Goal: Task Accomplishment & Management: Manage account settings

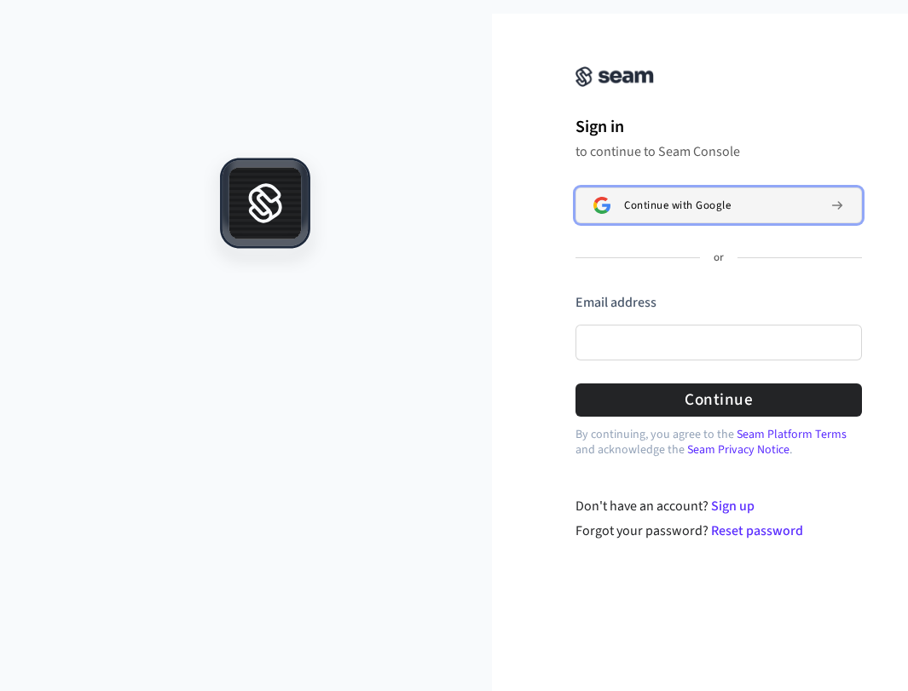
click at [654, 209] on span "Continue with Google" at bounding box center [677, 206] width 107 height 14
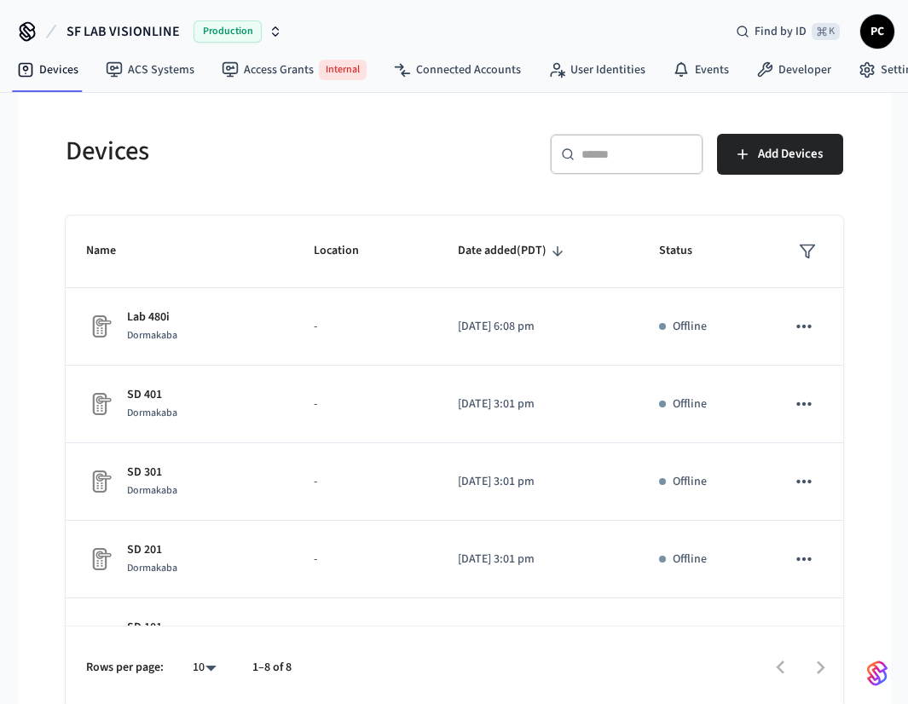
click at [440, 169] on h5 "Devices" at bounding box center [255, 151] width 378 height 35
click at [152, 37] on span "SF LAB VISIONLINE" at bounding box center [122, 31] width 113 height 20
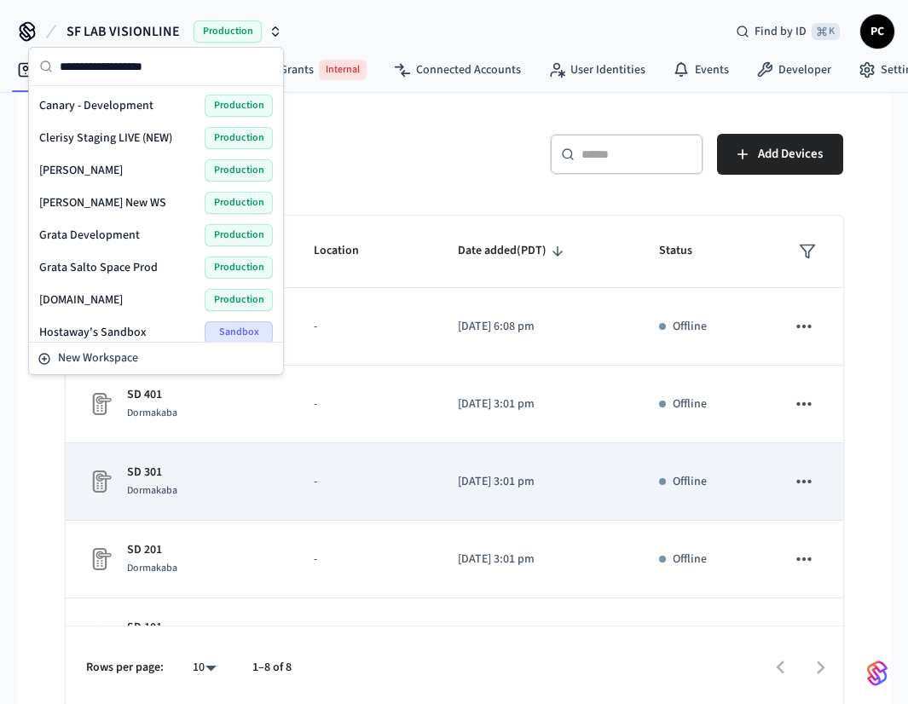
scroll to position [4, 0]
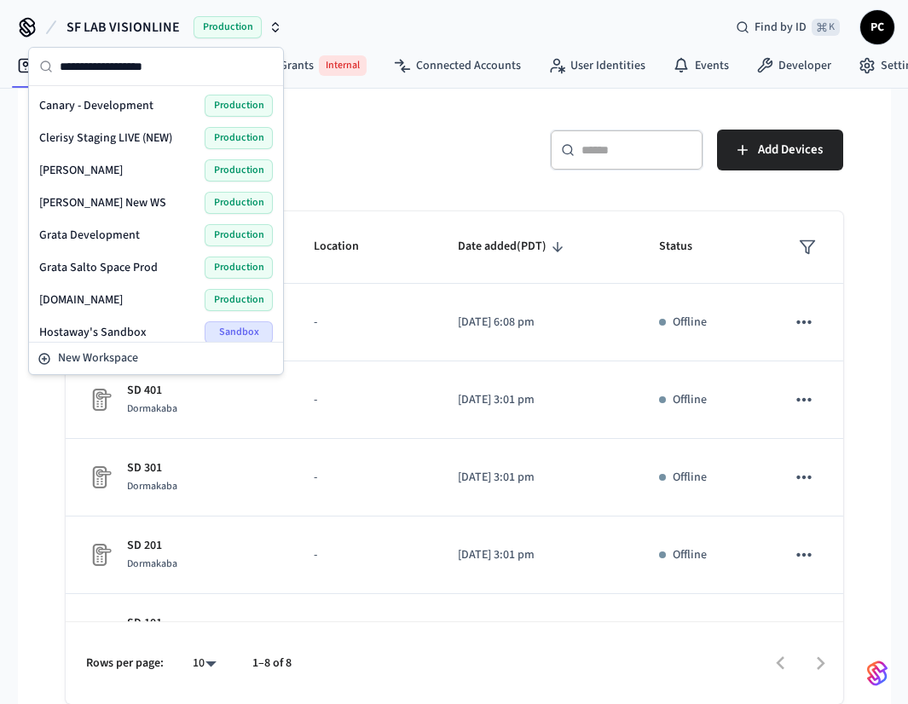
click at [482, 630] on div "Rows per page: 10 ** 1–8 of 8" at bounding box center [454, 662] width 777 height 83
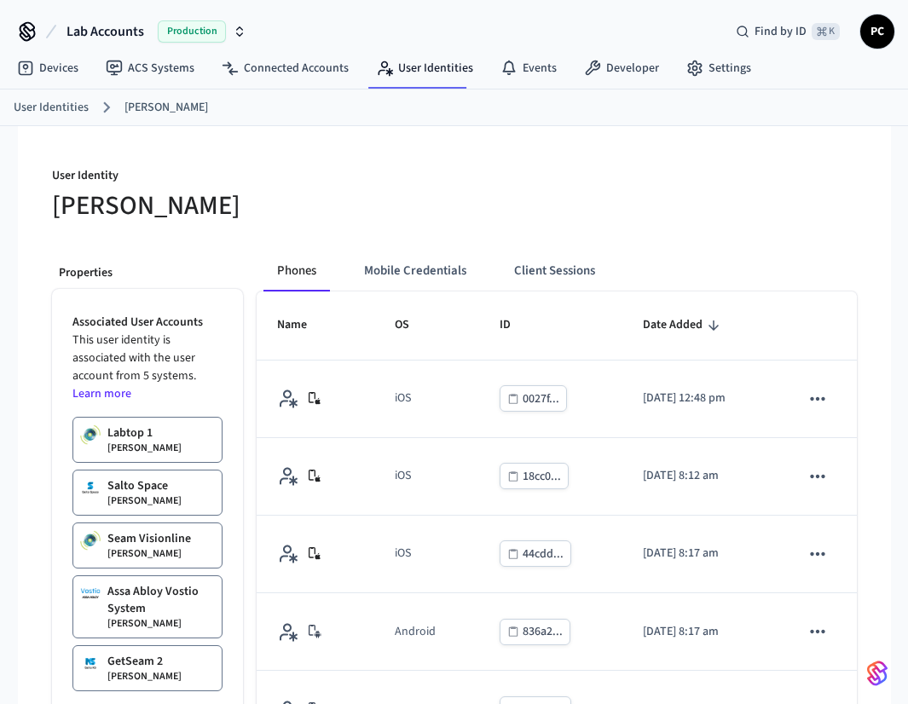
scroll to position [346, 0]
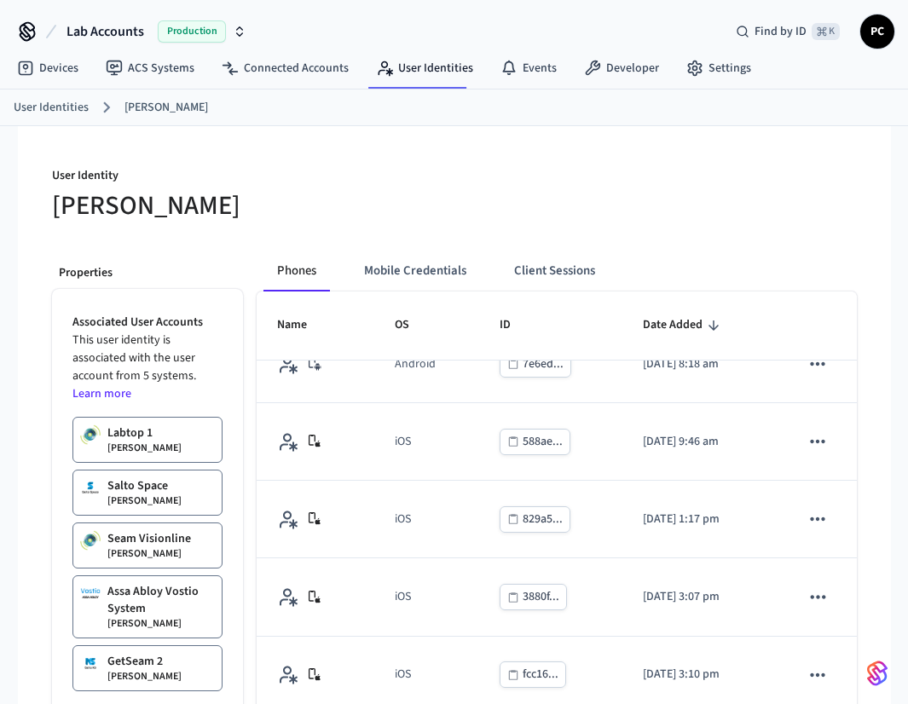
click at [438, 319] on th "OS" at bounding box center [426, 325] width 104 height 68
click at [441, 277] on button "Mobile Credentials" at bounding box center [415, 271] width 130 height 41
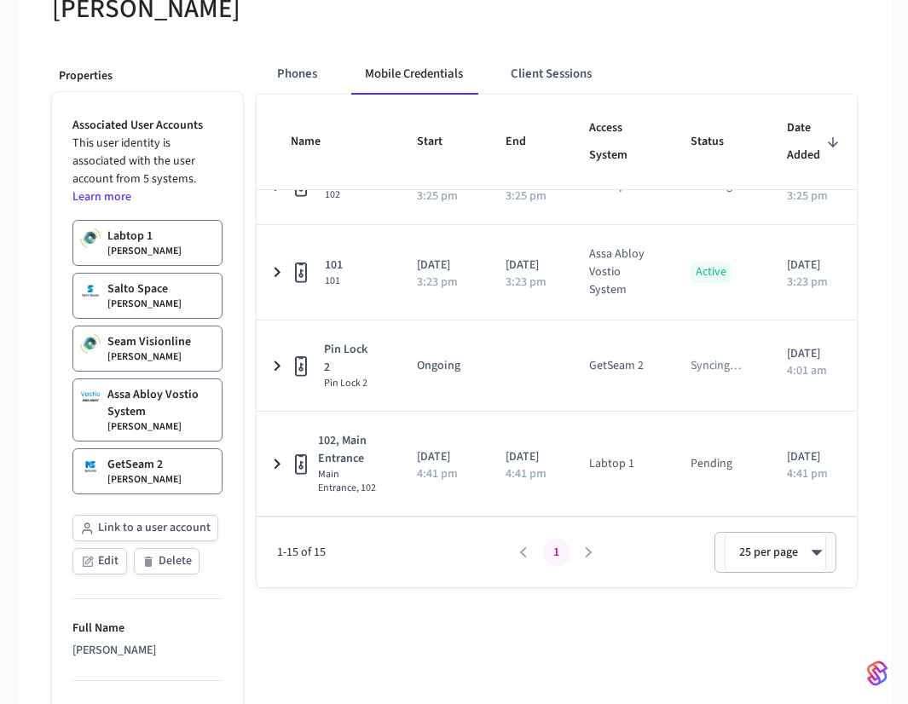
scroll to position [219, 0]
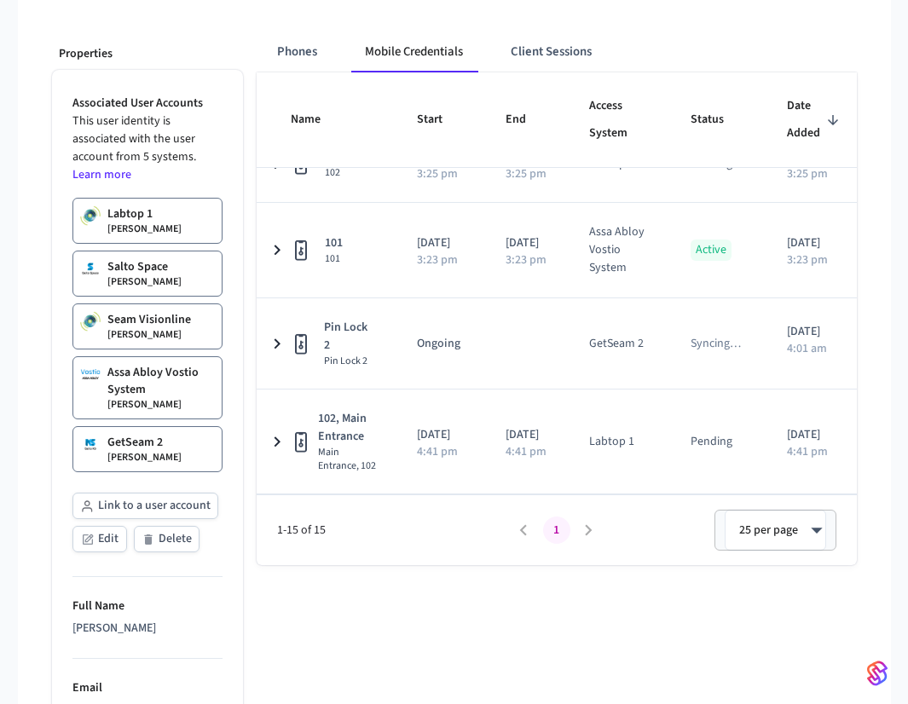
drag, startPoint x: 548, startPoint y: 607, endPoint x: 472, endPoint y: 586, distance: 78.6
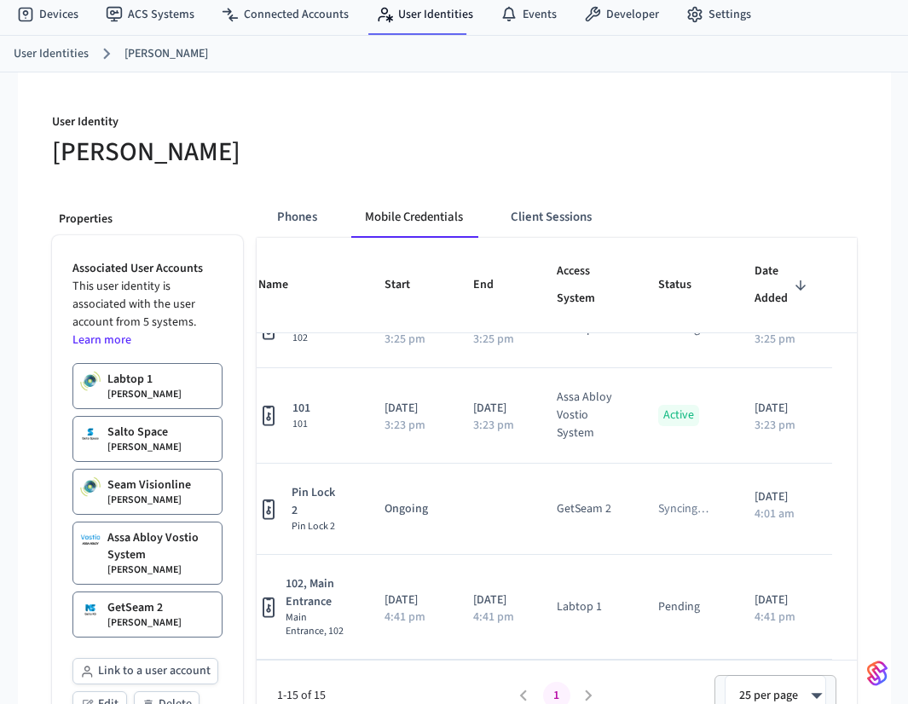
scroll to position [428, 0]
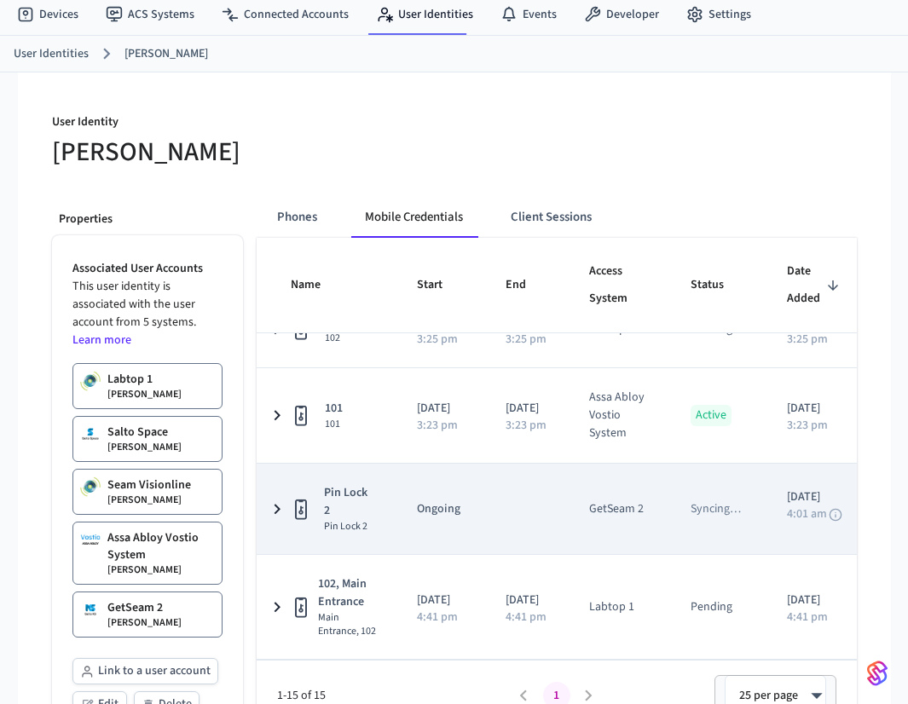
click at [433, 464] on td "Ongoing" at bounding box center [440, 509] width 89 height 90
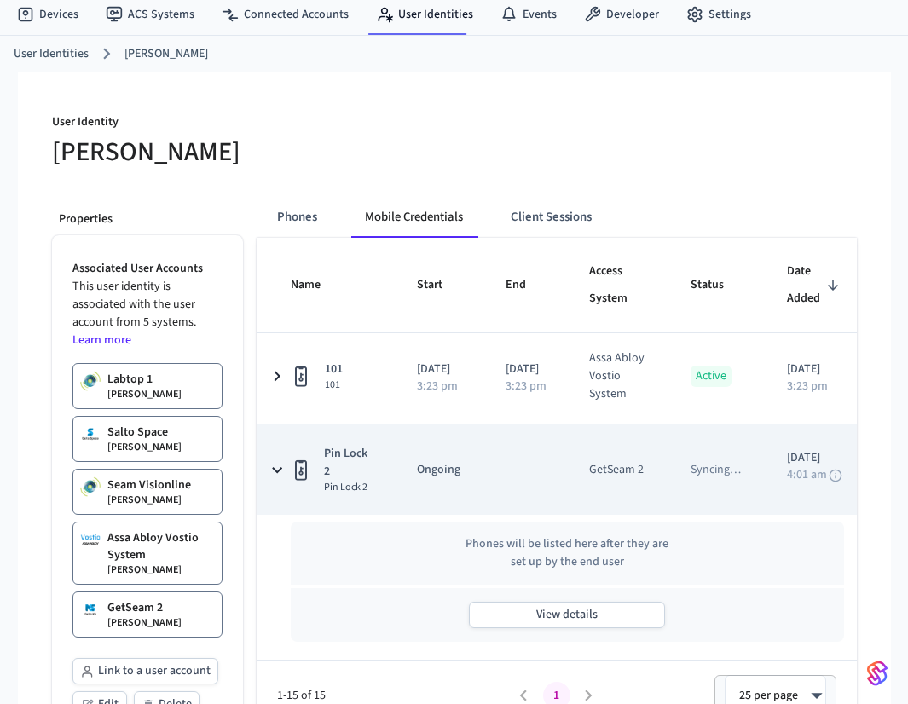
click at [592, 481] on td "GetSeam 2" at bounding box center [618, 469] width 101 height 90
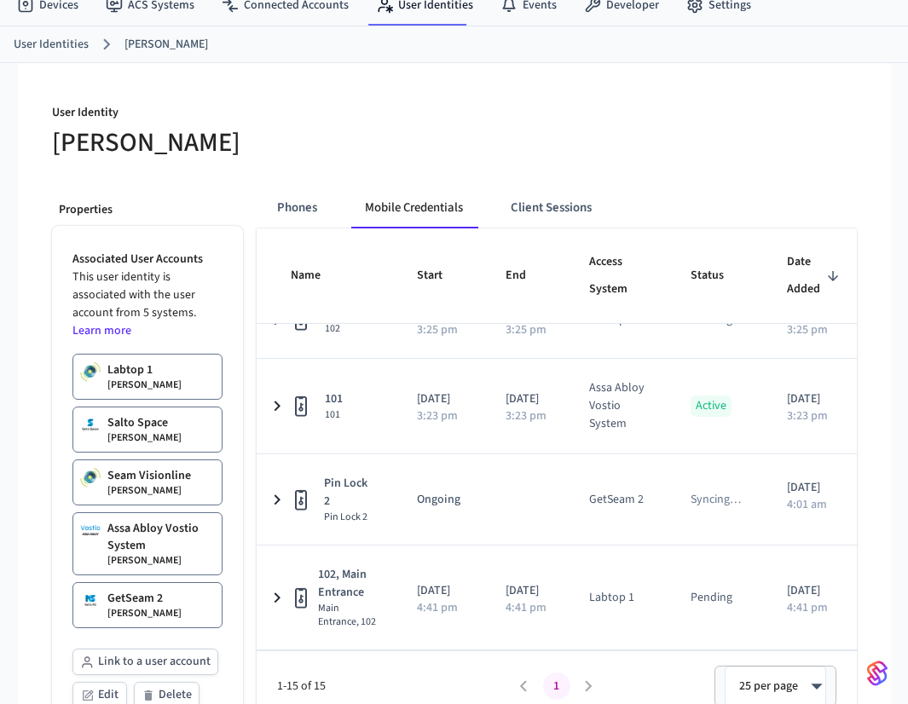
drag, startPoint x: 510, startPoint y: 544, endPoint x: 378, endPoint y: 160, distance: 405.6
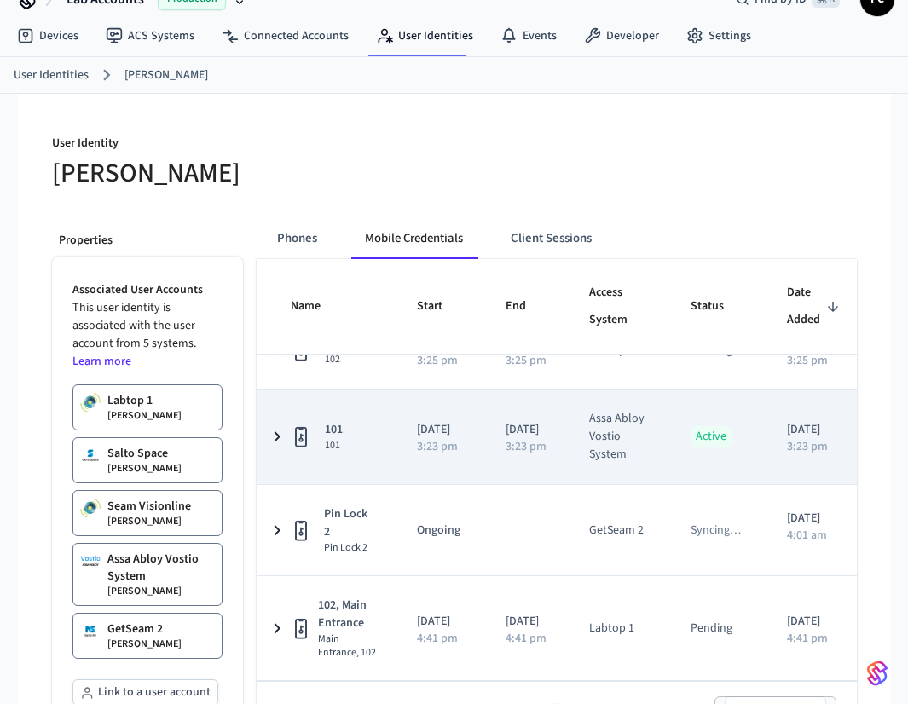
scroll to position [43, 0]
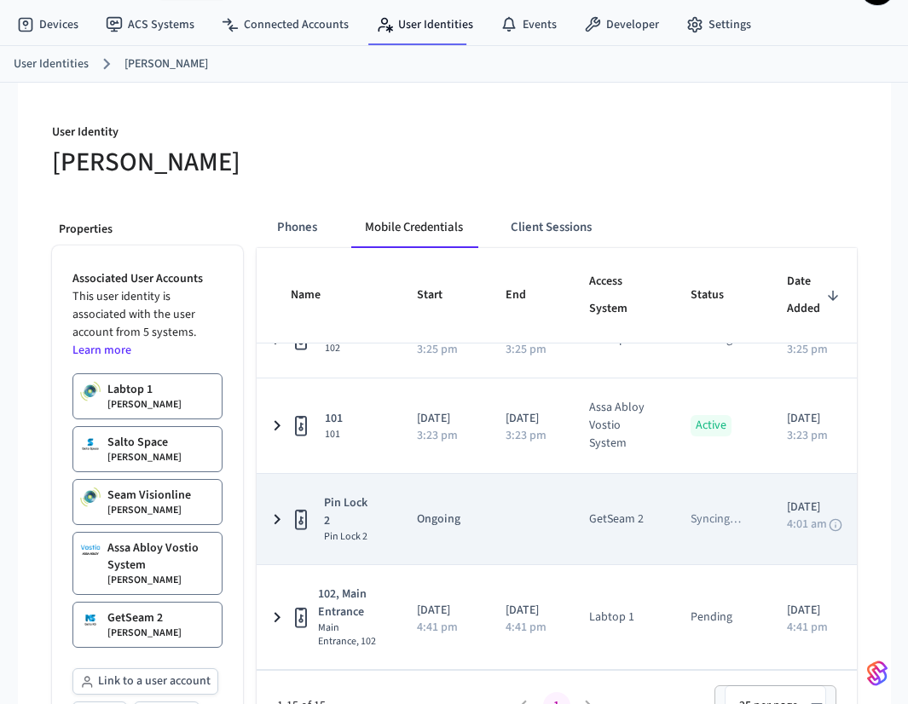
click at [288, 493] on td "Pin Lock 2 Pin Lock 2" at bounding box center [327, 519] width 140 height 90
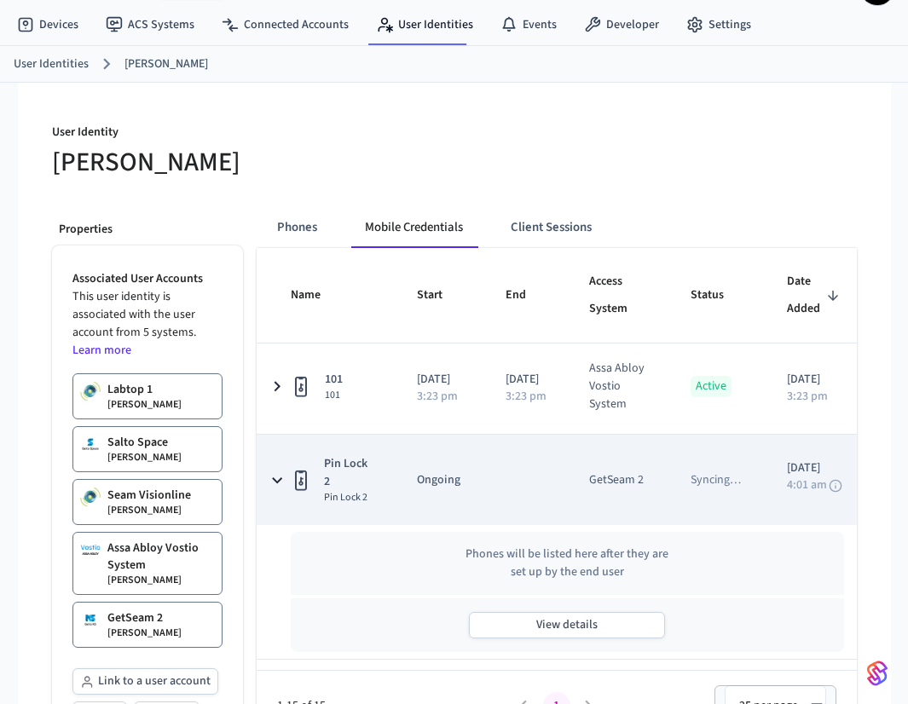
click at [269, 490] on icon "sticky table" at bounding box center [276, 480] width 21 height 20
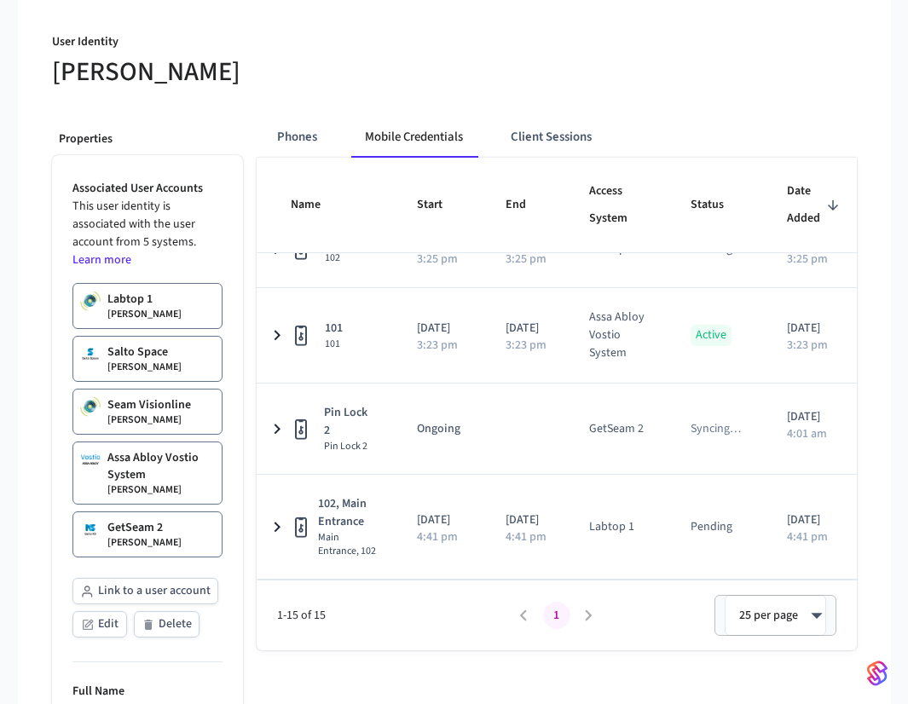
scroll to position [123, 0]
